Goal: Task Accomplishment & Management: Use online tool/utility

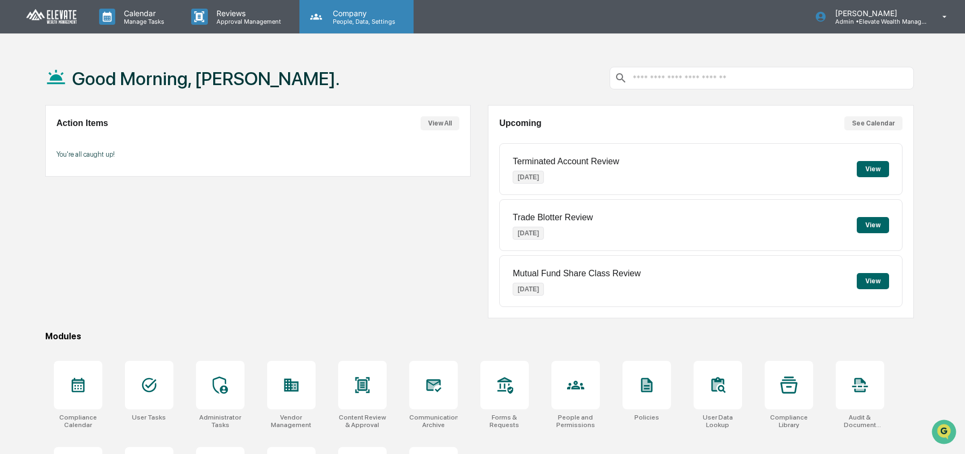
click at [339, 14] on p "Company" at bounding box center [362, 13] width 77 height 9
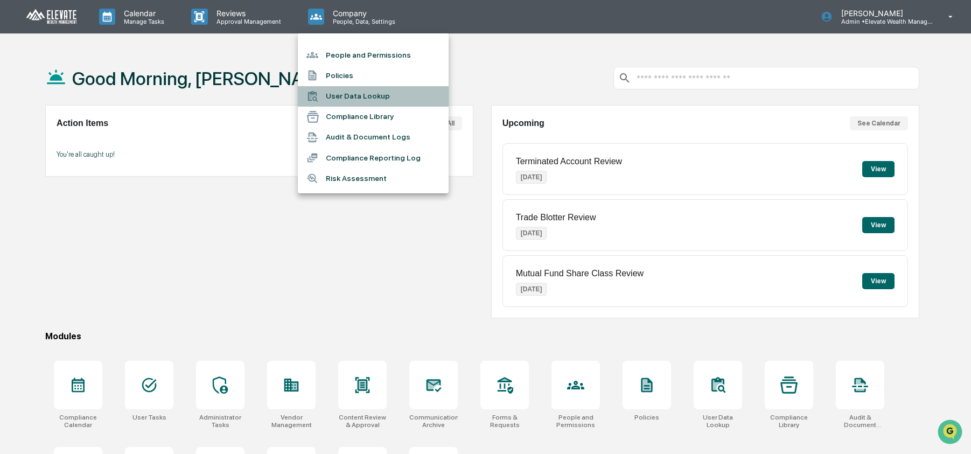
click at [358, 99] on li "User Data Lookup" at bounding box center [373, 96] width 151 height 20
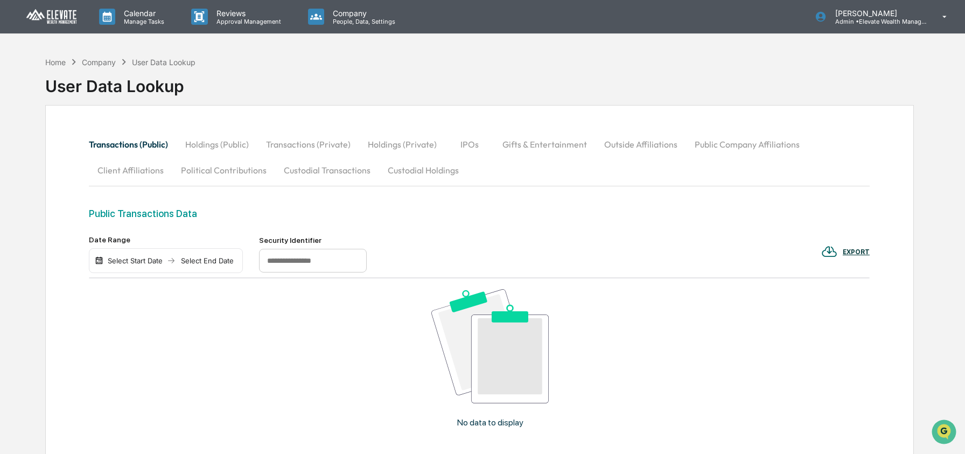
click at [411, 175] on button "Custodial Holdings" at bounding box center [423, 170] width 88 height 26
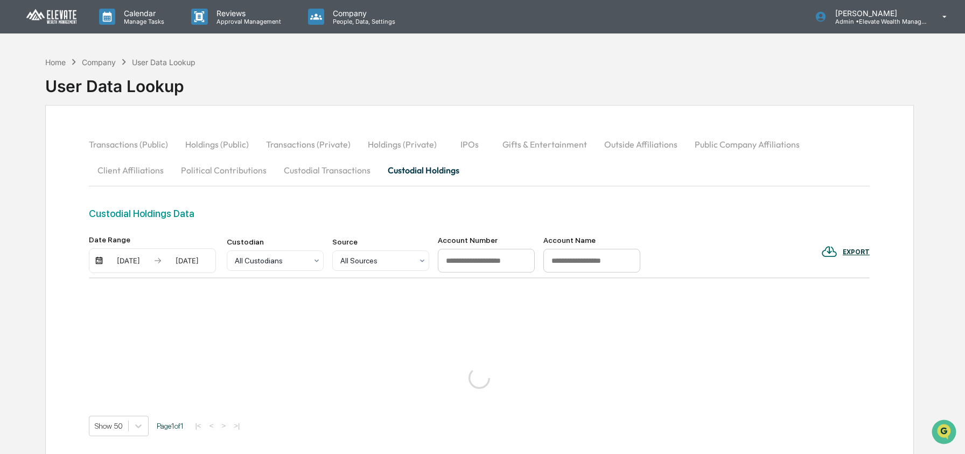
click at [132, 260] on div "[DATE]" at bounding box center [129, 260] width 46 height 9
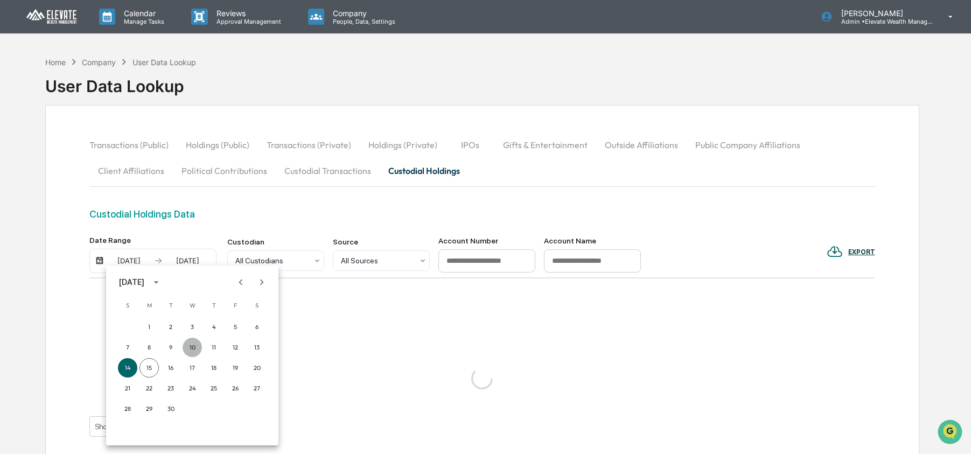
click at [195, 343] on button "10" at bounding box center [192, 347] width 19 height 19
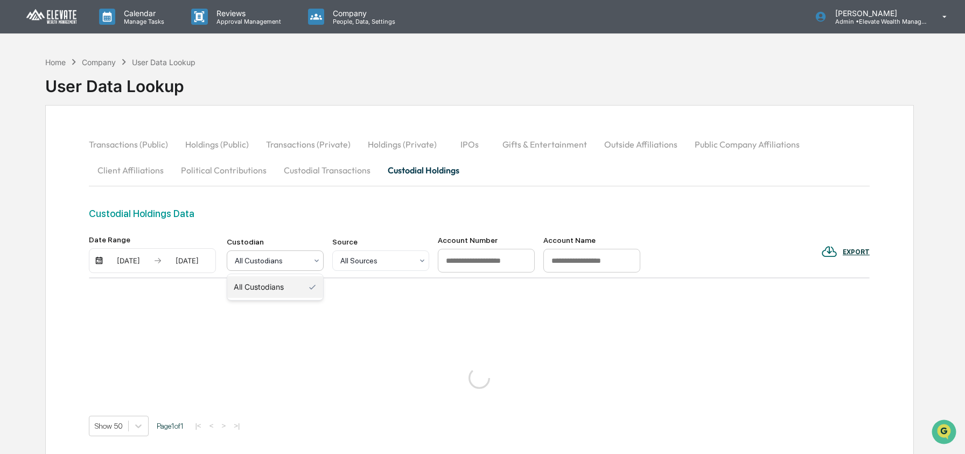
click at [249, 266] on div at bounding box center [271, 260] width 72 height 11
click at [299, 221] on div "Custodial Holdings Data" at bounding box center [479, 221] width 781 height 27
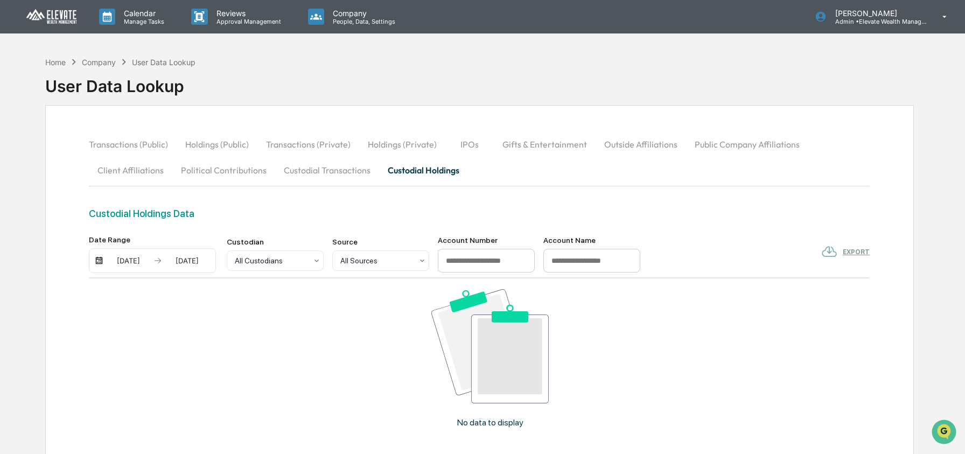
click at [302, 178] on button "Custodial Transactions" at bounding box center [327, 170] width 104 height 26
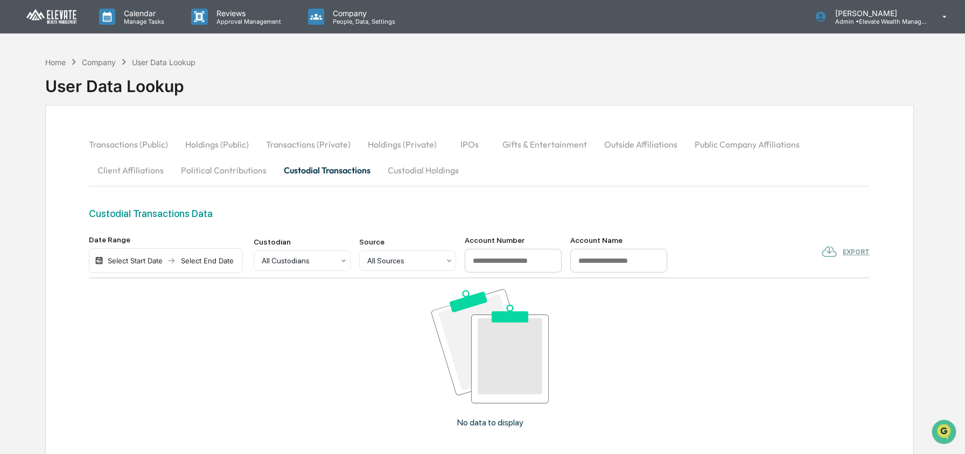
click at [139, 259] on div "Select Start Date" at bounding box center [135, 260] width 59 height 9
click at [157, 320] on div "1 2 3 4 5 6" at bounding box center [192, 326] width 172 height 19
click at [150, 322] on button "1" at bounding box center [149, 326] width 19 height 19
click at [199, 262] on div "Select End Date" at bounding box center [193, 260] width 59 height 9
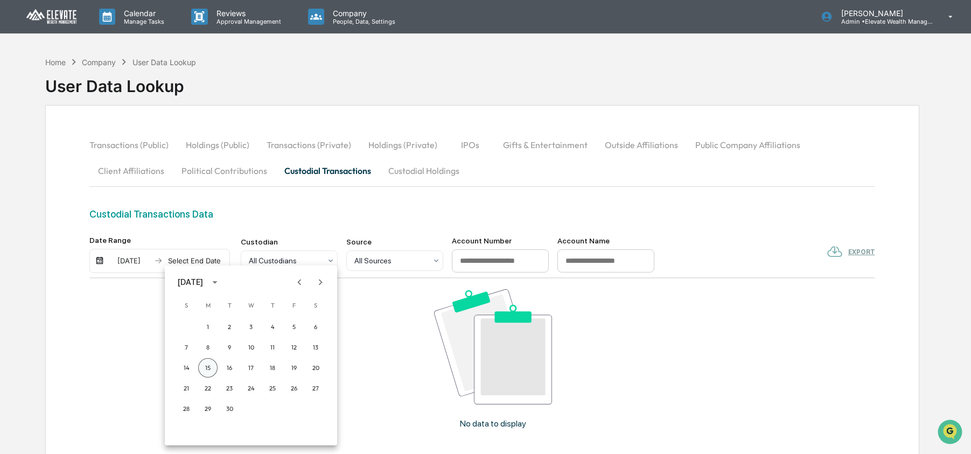
click at [207, 365] on button "15" at bounding box center [207, 367] width 19 height 19
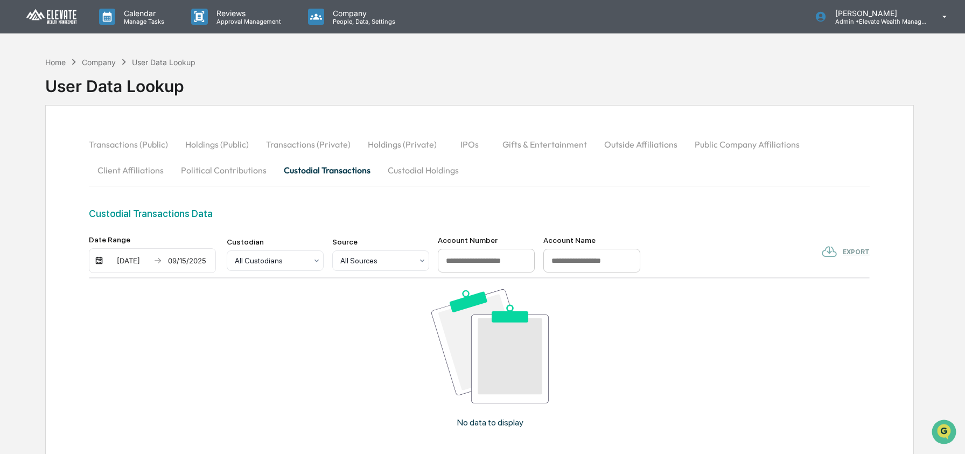
click at [420, 173] on button "Custodial Holdings" at bounding box center [423, 170] width 88 height 26
click at [60, 64] on div "Home" at bounding box center [55, 62] width 20 height 9
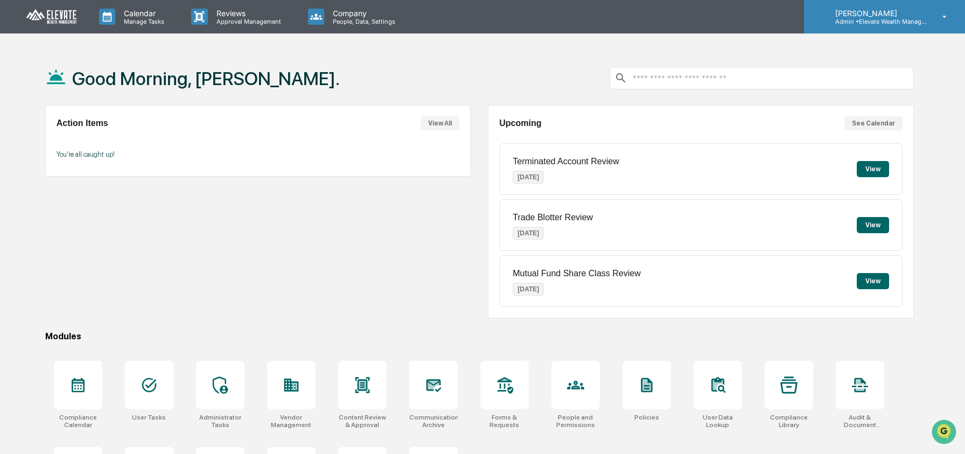
click at [899, 16] on p "[PERSON_NAME]" at bounding box center [877, 13] width 100 height 9
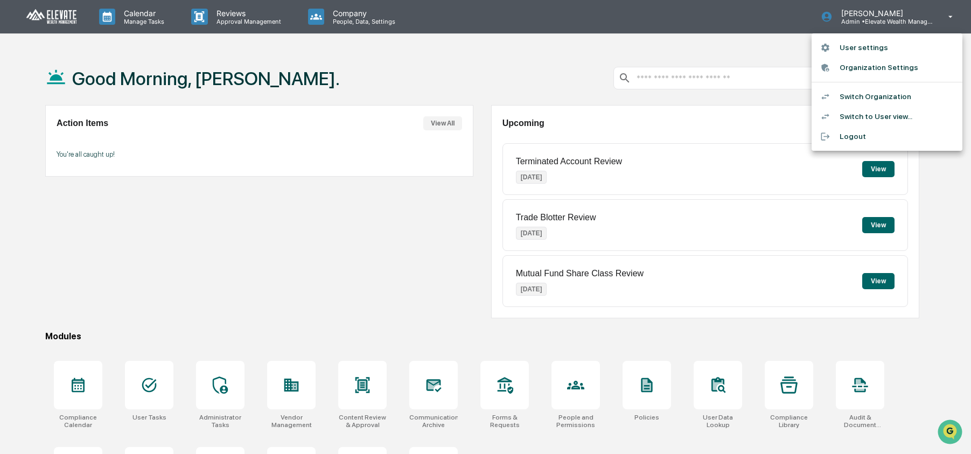
click at [879, 95] on li "Switch Organization" at bounding box center [887, 97] width 151 height 20
